Goal: Task Accomplishment & Management: Manage account settings

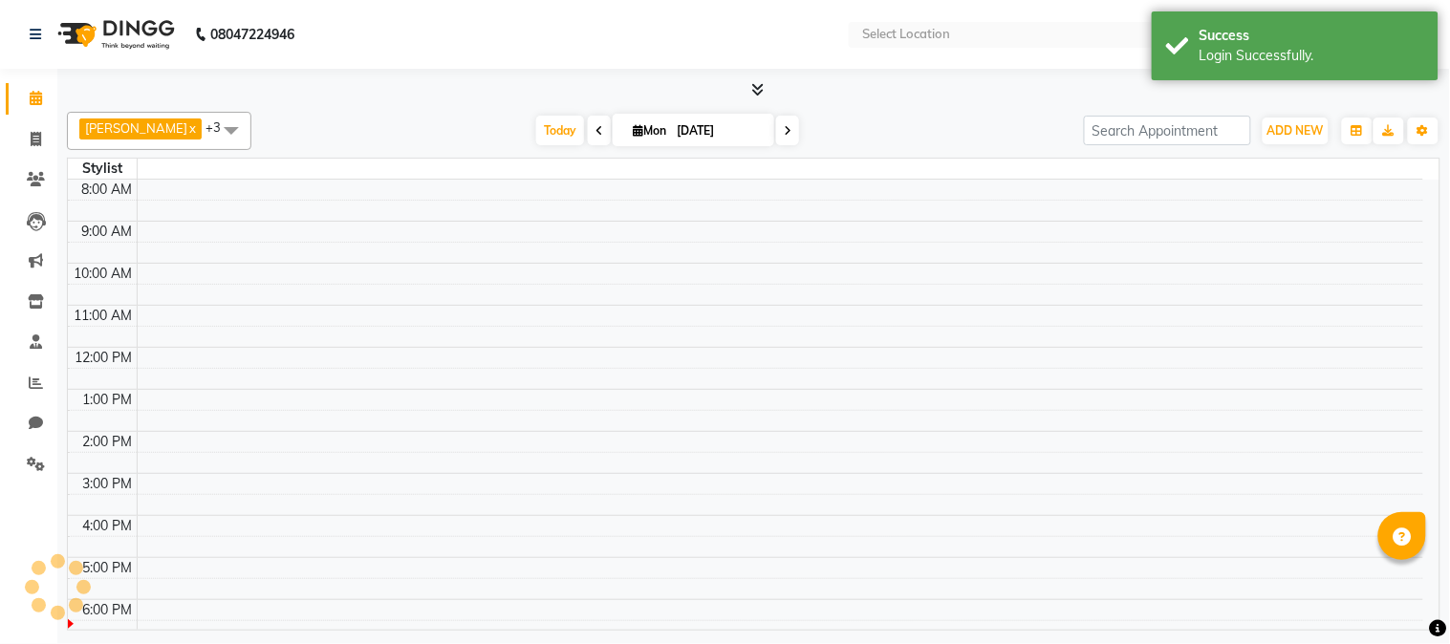
select select "en"
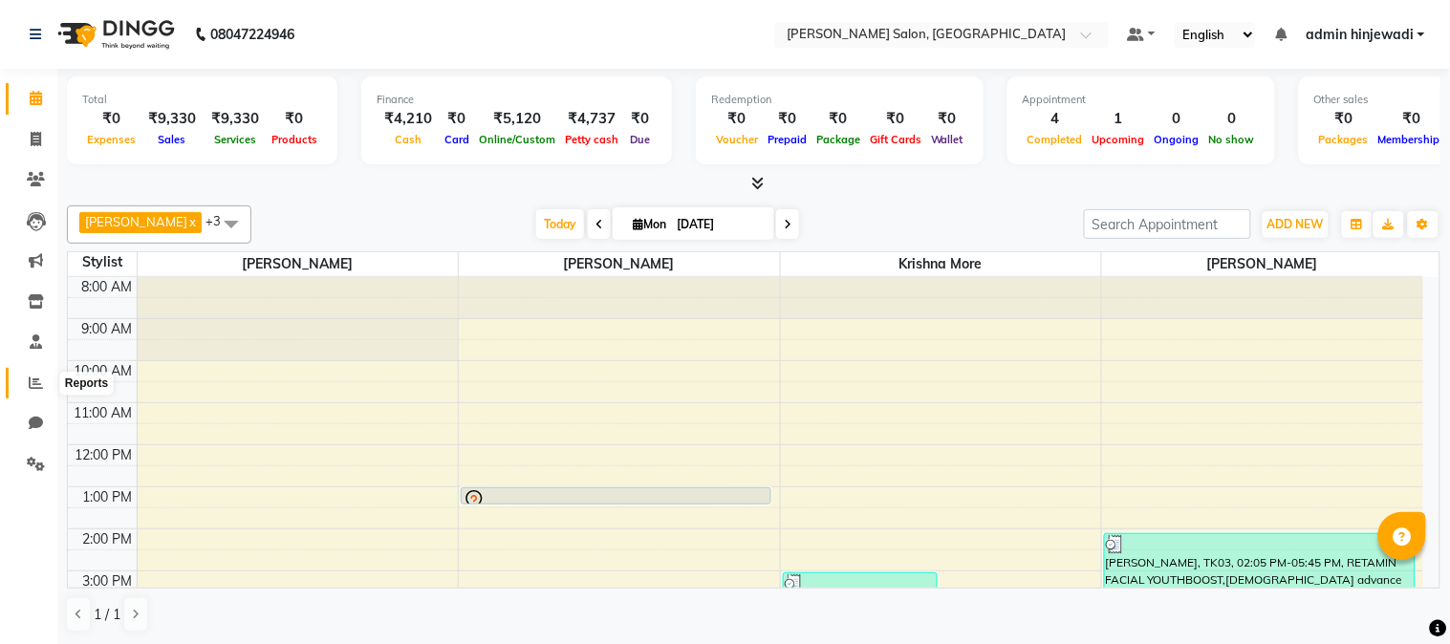
click at [23, 377] on span at bounding box center [35, 384] width 33 height 22
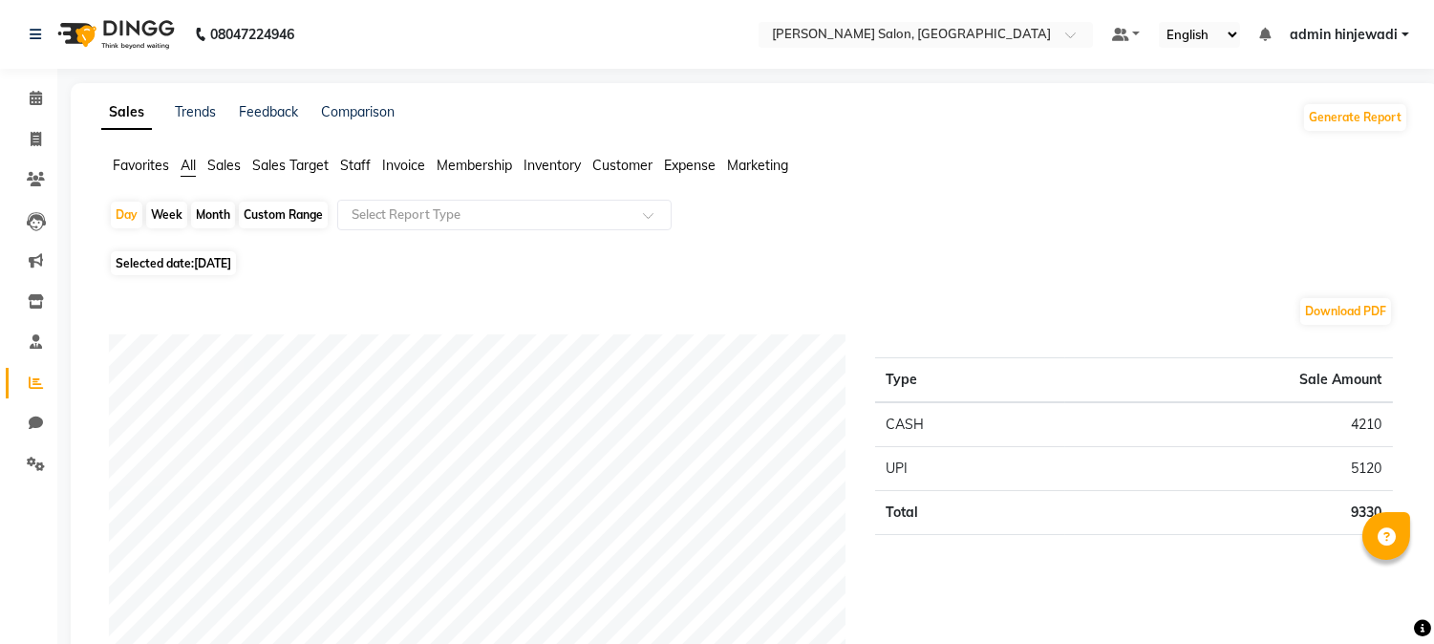
click at [1352, 36] on span "admin hinjewadi" at bounding box center [1344, 35] width 108 height 20
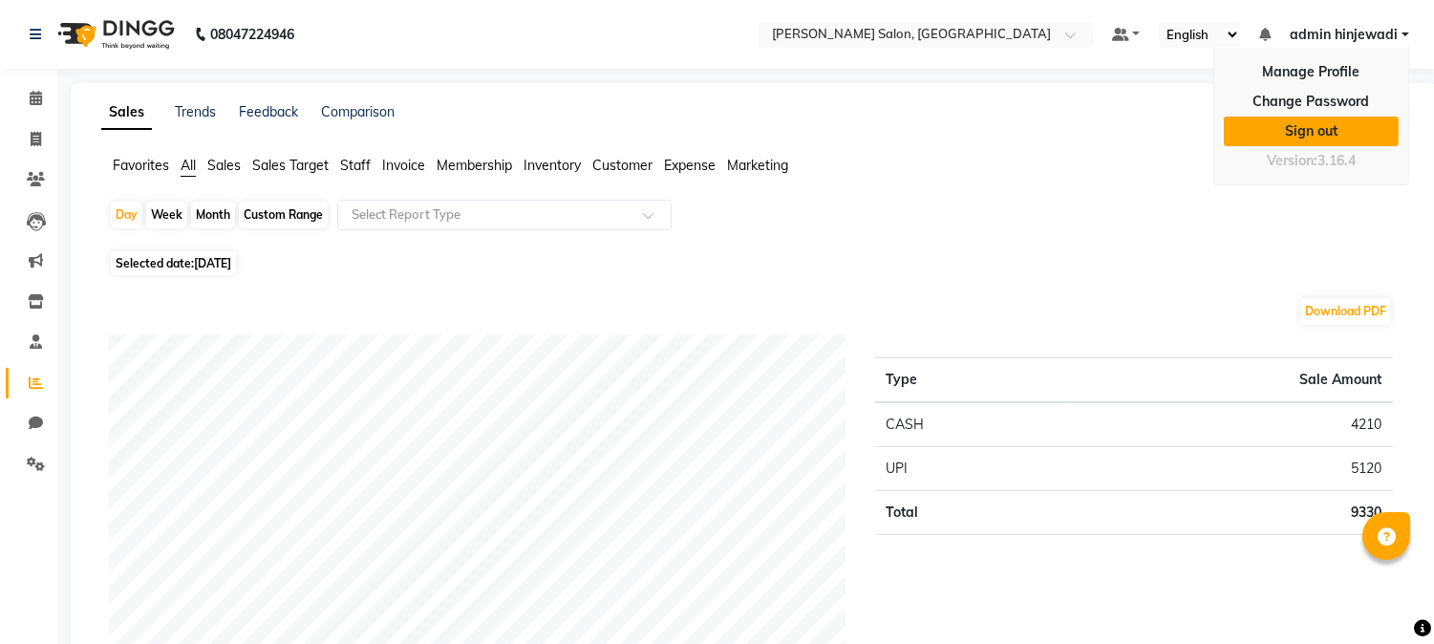
click at [1317, 135] on link "Sign out" at bounding box center [1311, 132] width 175 height 30
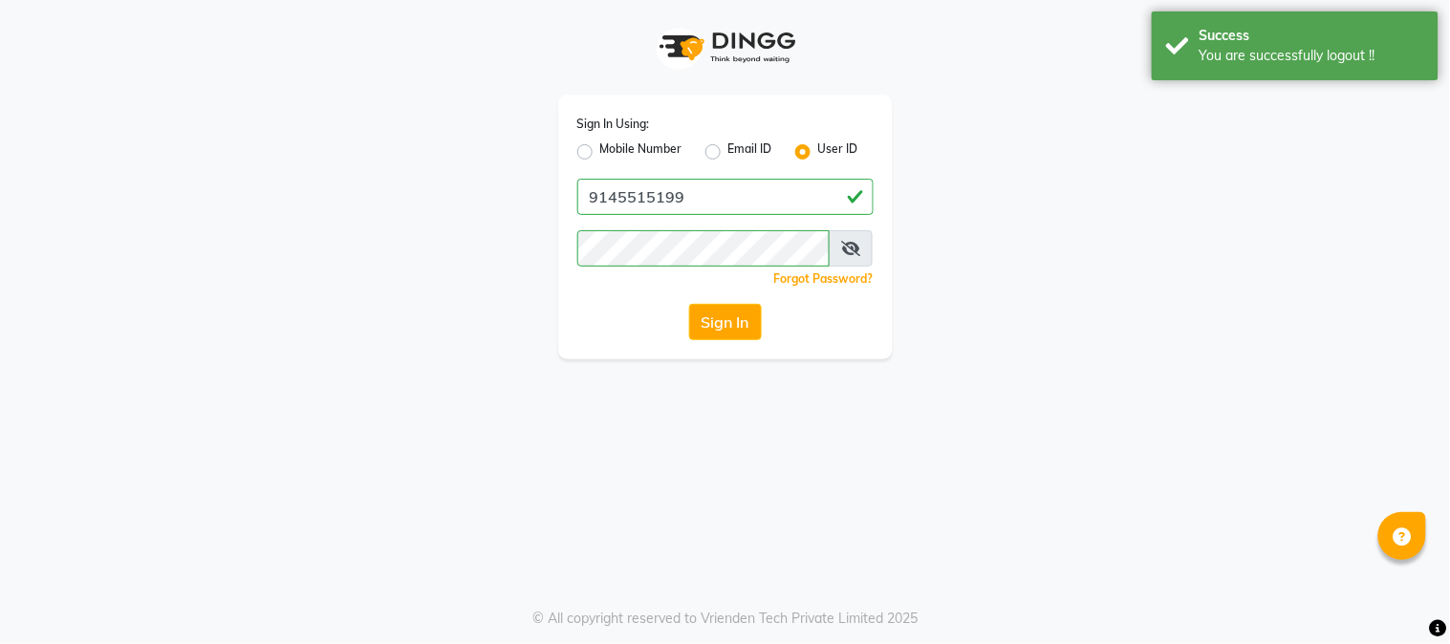
click at [600, 155] on label "Mobile Number" at bounding box center [641, 151] width 82 height 23
click at [600, 153] on input "Mobile Number" at bounding box center [606, 146] width 12 height 12
radio input "true"
radio input "false"
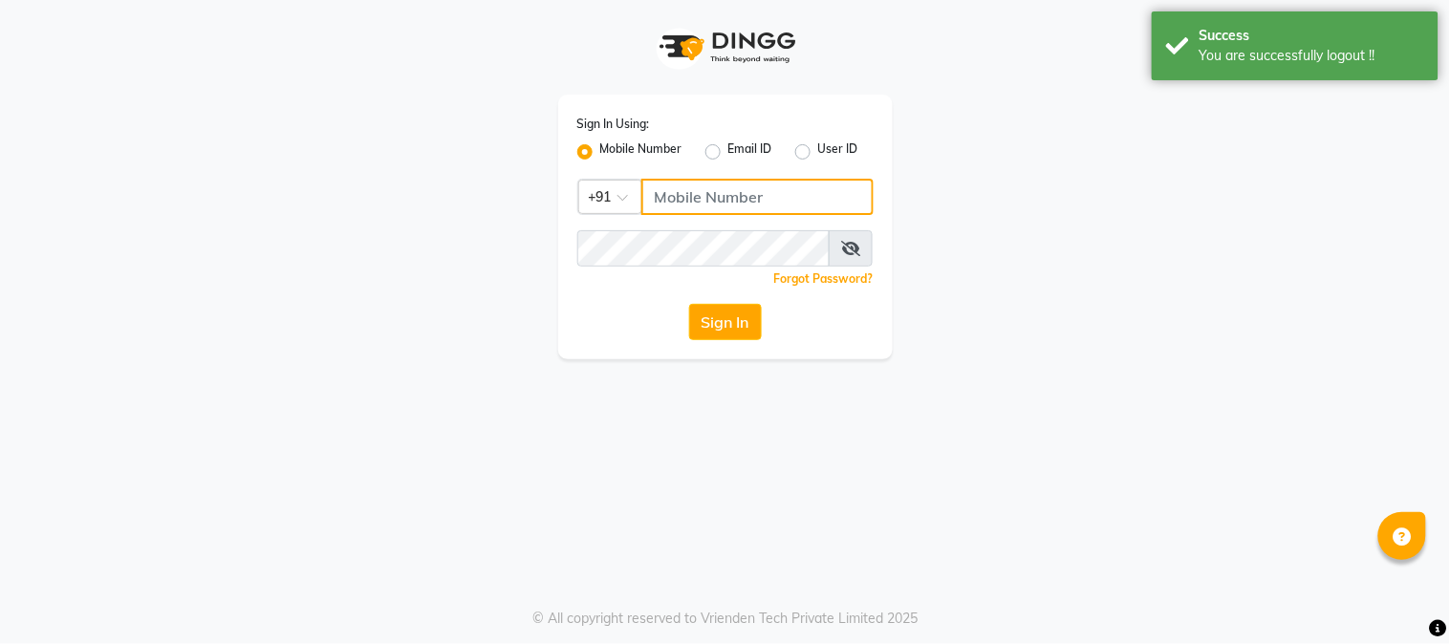
click at [698, 197] on input "Username" at bounding box center [757, 197] width 232 height 36
type input "9145515199"
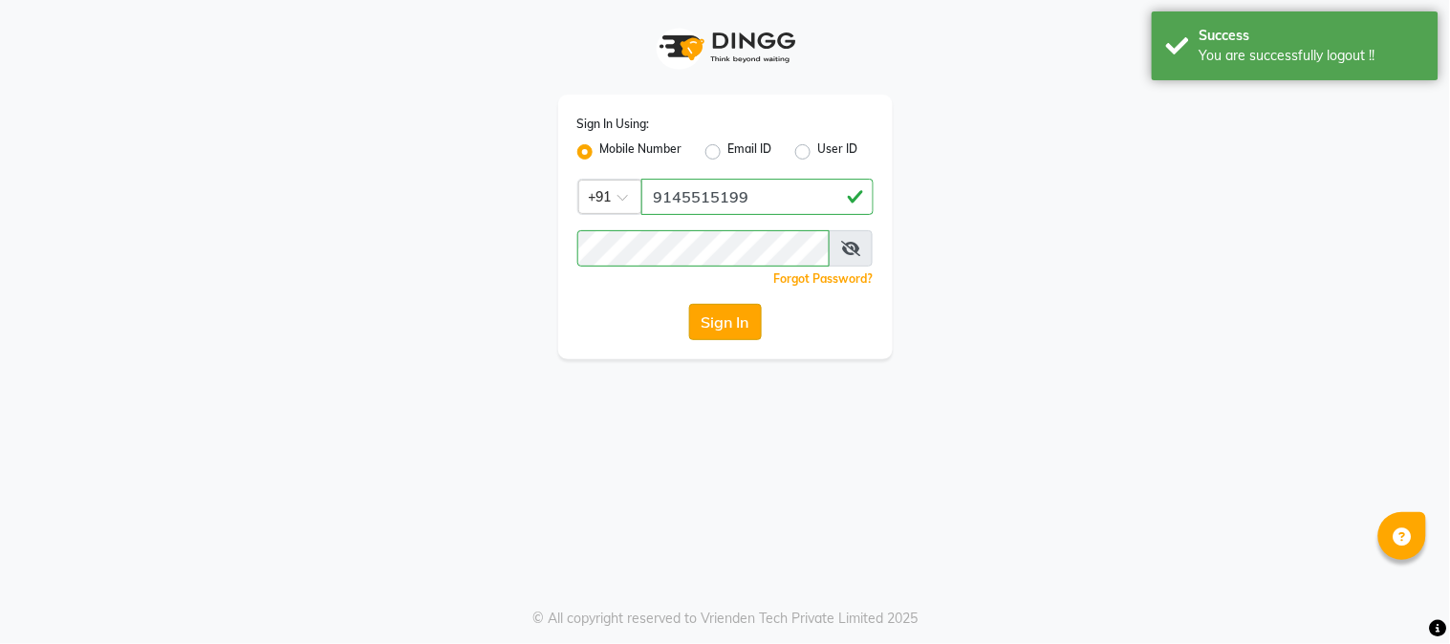
click at [752, 316] on button "Sign In" at bounding box center [725, 322] width 73 height 36
